Goal: Communication & Community: Participate in discussion

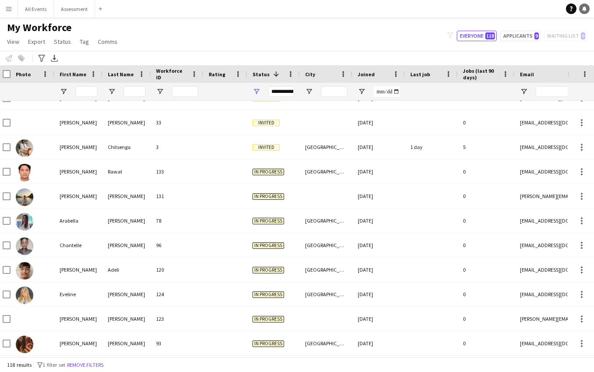
scroll to position [0, 3]
click at [589, 11] on link "Notifications" at bounding box center [584, 9] width 11 height 11
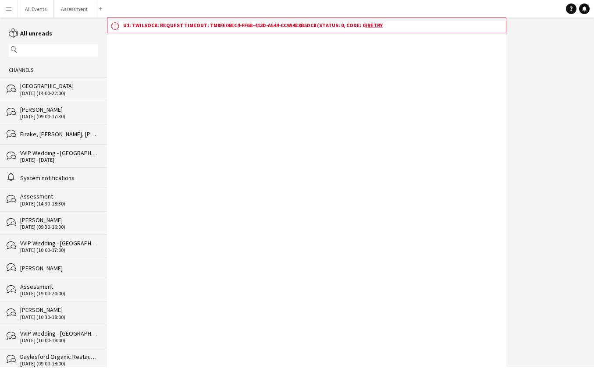
click at [48, 96] on div "[DATE] (14:00-22:00)" at bounding box center [59, 93] width 78 height 6
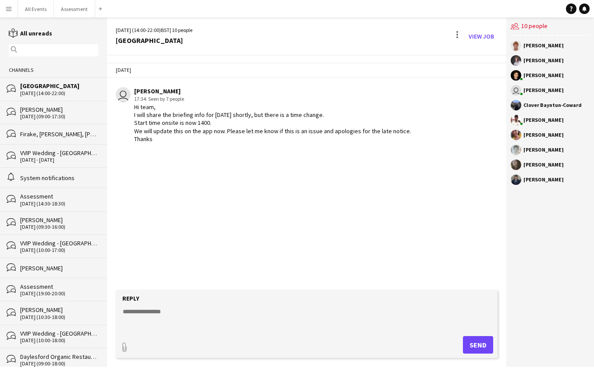
drag, startPoint x: 85, startPoint y: 101, endPoint x: 78, endPoint y: 99, distance: 8.3
click at [85, 101] on div "bubbles [PERSON_NAME] [DATE] (09:00-17:30)" at bounding box center [53, 112] width 107 height 23
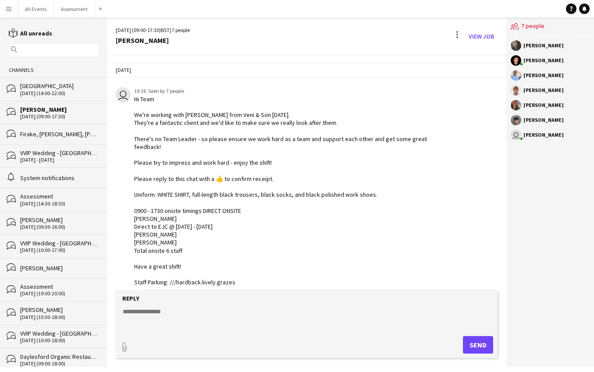
scroll to position [214, 0]
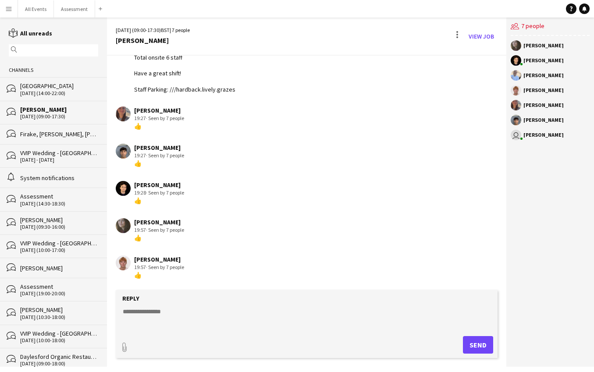
click at [71, 96] on div "[DATE] (14:00-22:00)" at bounding box center [59, 93] width 78 height 6
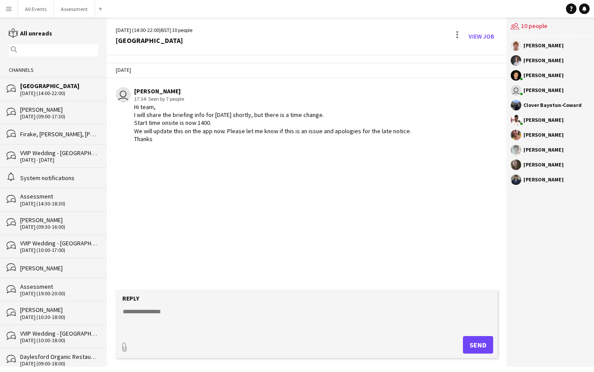
click at [359, 170] on div "[DATE] user [PERSON_NAME] 17:34 · Seen by 7 people Hi team, I will share the br…" at bounding box center [306, 173] width 399 height 235
click at [35, 6] on button "All Events Close" at bounding box center [36, 8] width 36 height 17
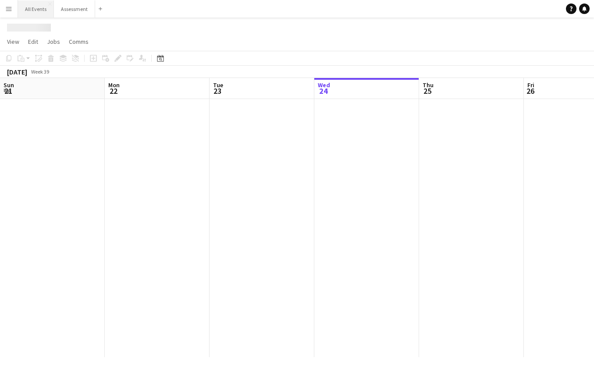
scroll to position [0, 210]
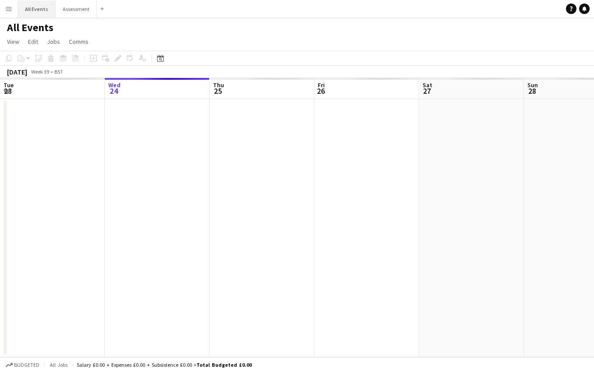
click at [35, 9] on button "All Events Close" at bounding box center [37, 8] width 38 height 17
